Goal: Check status: Check status

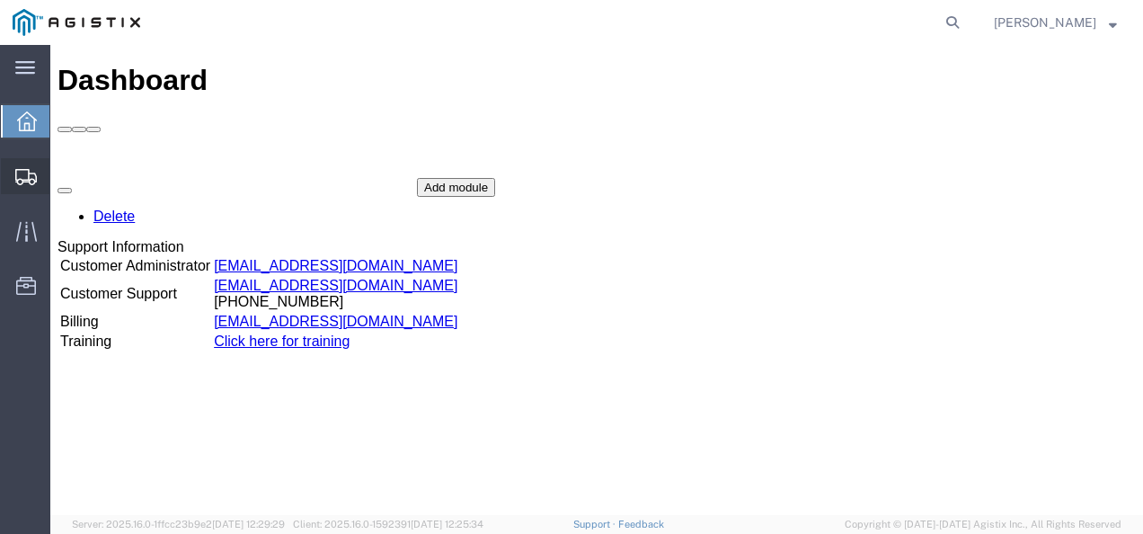
click at [62, 167] on span "Shipments" at bounding box center [55, 176] width 13 height 36
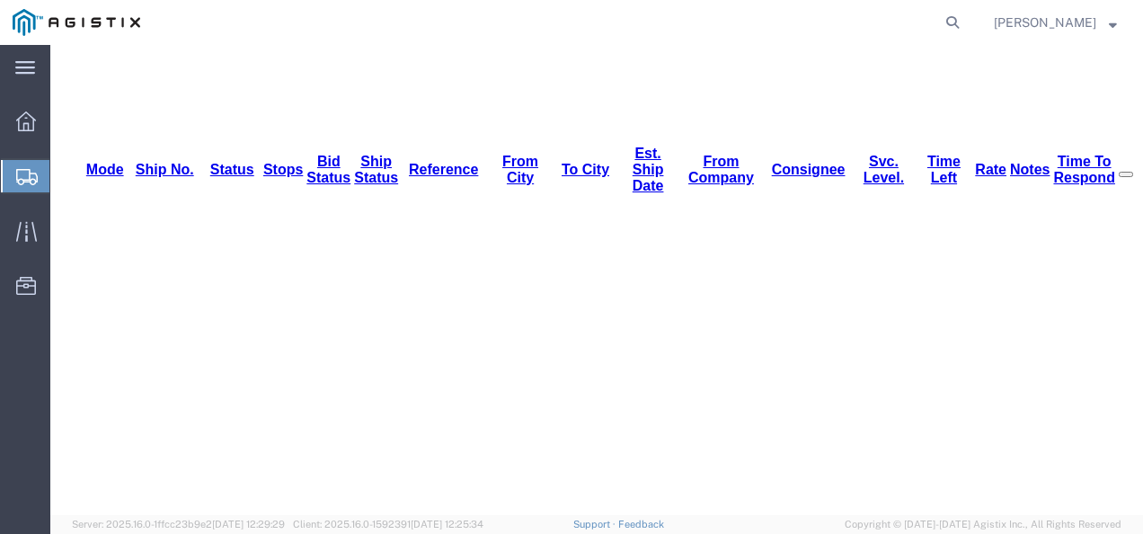
scroll to position [180, 0]
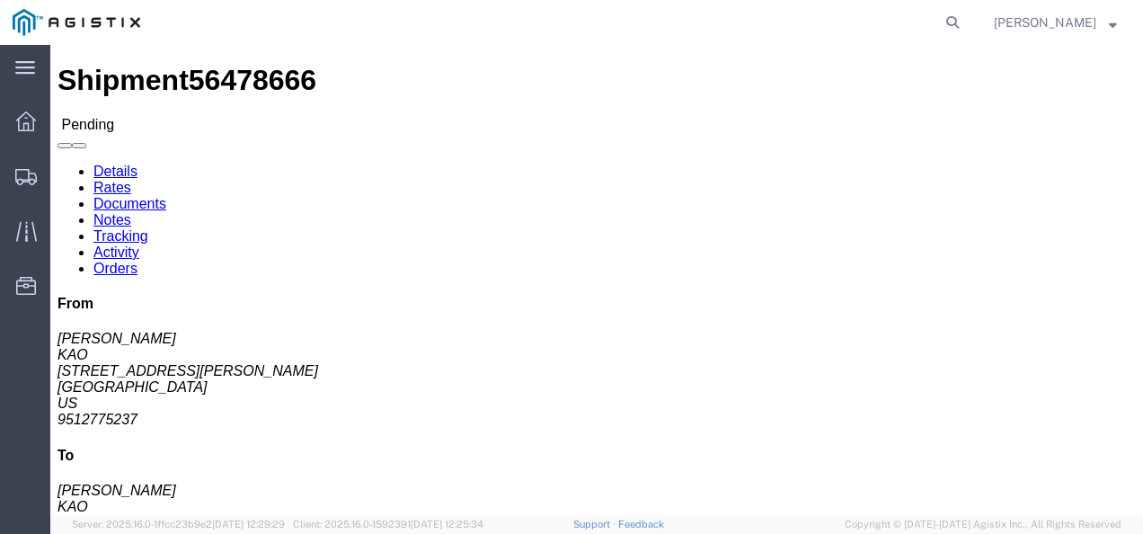
click div "Ship From KAO ([PERSON_NAME]) 8614 [STREET_ADDRESS][PERSON_NAME] 9512775237 ext…"
drag, startPoint x: 786, startPoint y: 228, endPoint x: 718, endPoint y: 181, distance: 82.7
click div "Ship From KAO ([PERSON_NAME]) 8614 [STREET_ADDRESS][PERSON_NAME] 9512775237 ext…"
click b "485297"
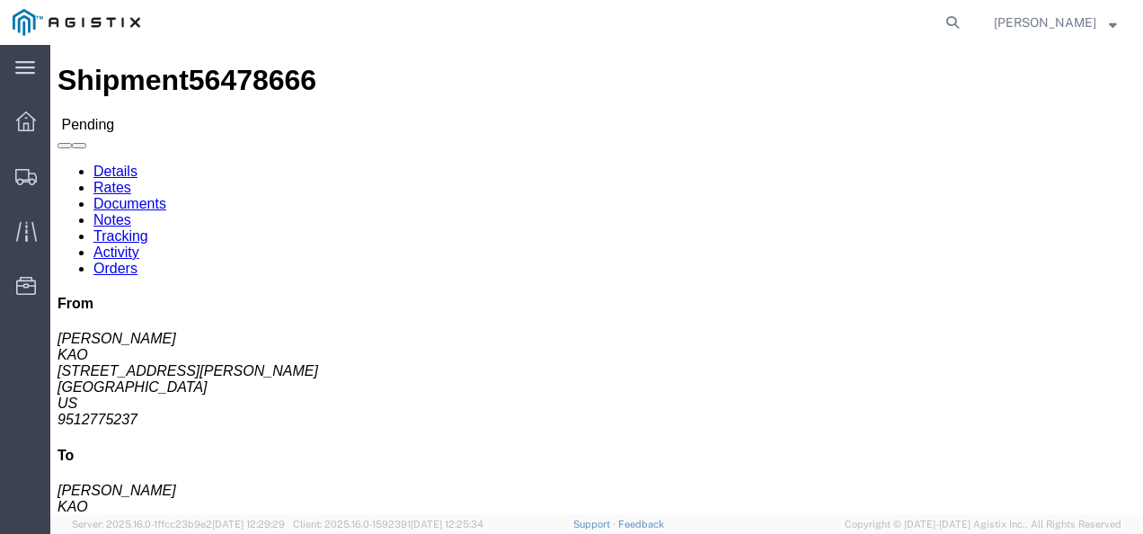
copy b "485297"
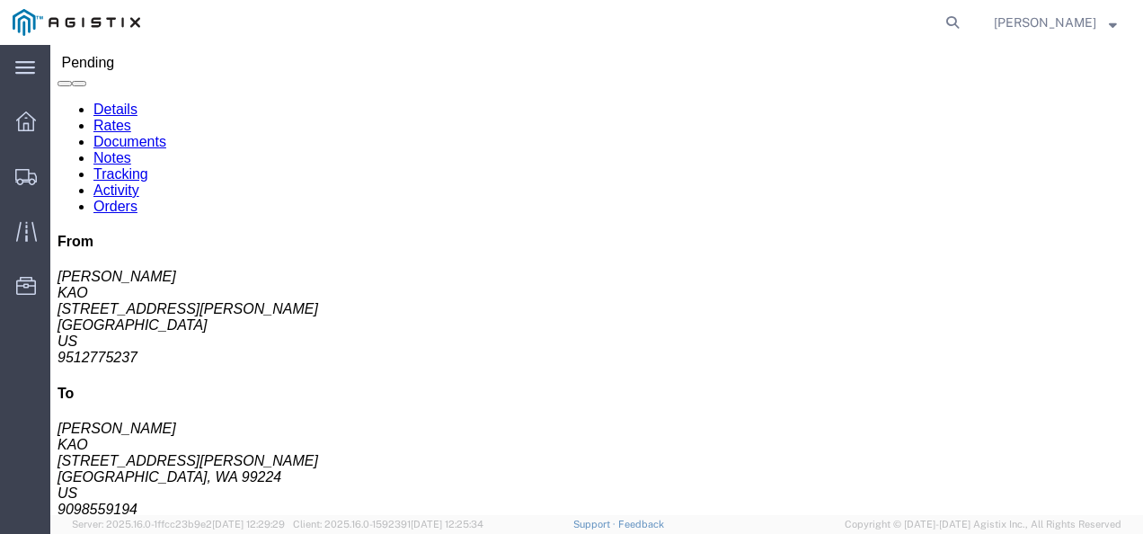
scroll to position [90, 0]
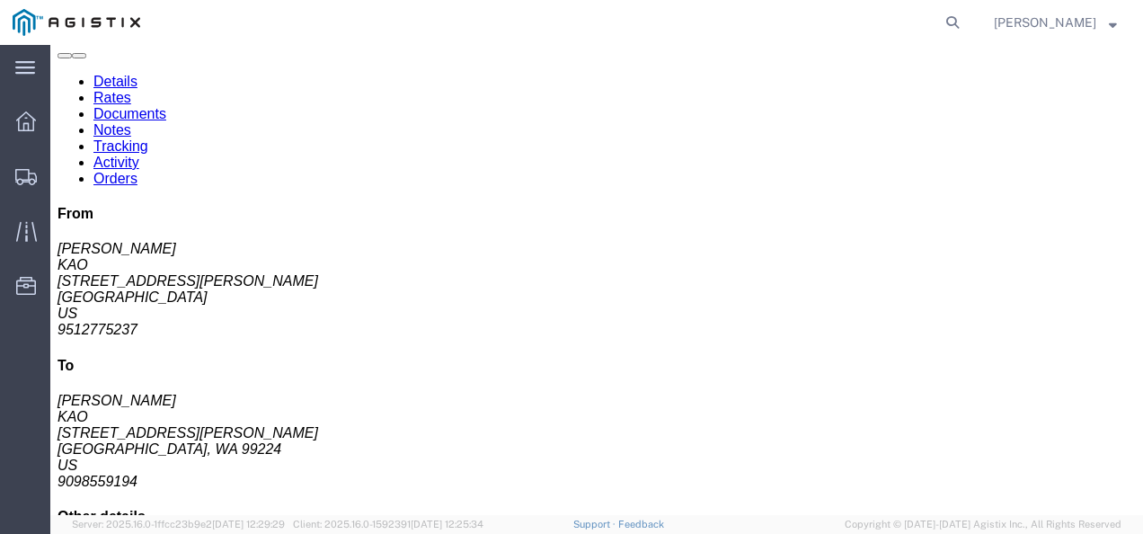
click div "Leg 1 - Truckload Vehicle 1: Standard Dry Van (53 Feet) Number of trucks: 1"
click span "56478666"
copy span "56478666"
drag, startPoint x: 593, startPoint y: 278, endPoint x: 555, endPoint y: 424, distance: 150.3
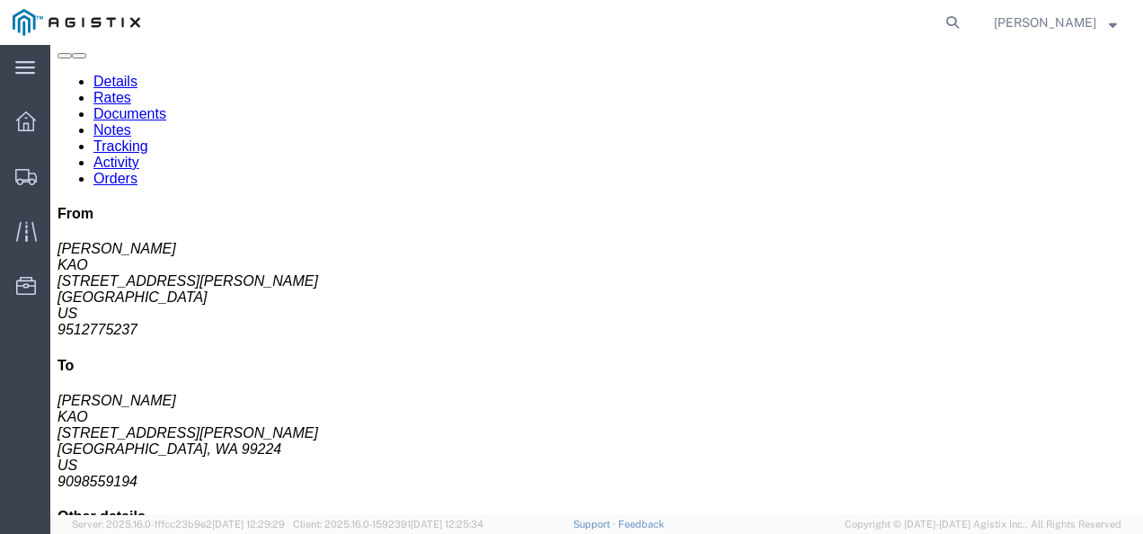
click div "Leg 1 - Truckload Vehicle 1: Standard Dry Van (53 Feet) Number of trucks: 1"
